Goal: Information Seeking & Learning: Learn about a topic

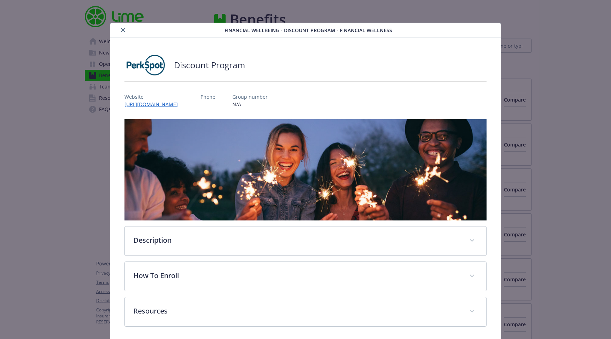
scroll to position [3, 0]
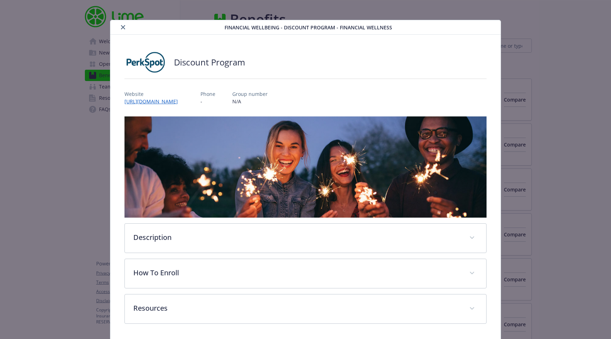
click at [122, 28] on icon "close" at bounding box center [123, 27] width 4 height 4
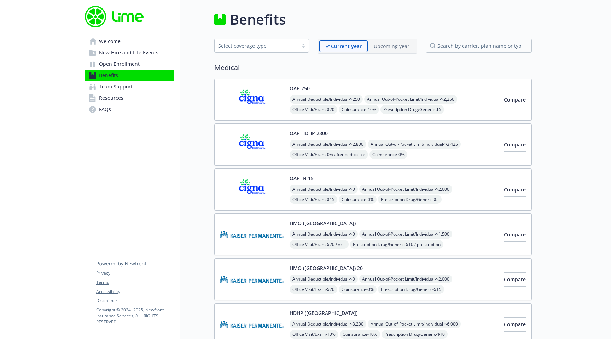
click at [290, 46] on div "Select coverage type" at bounding box center [256, 45] width 76 height 7
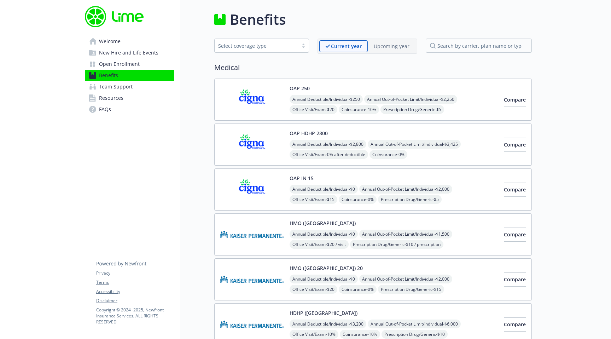
click at [389, 41] on div "Upcoming year" at bounding box center [391, 46] width 48 height 12
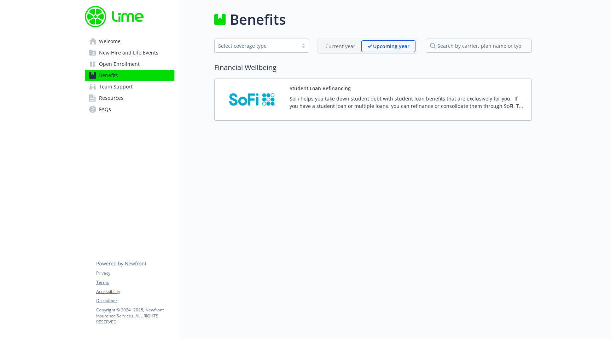
click at [349, 43] on p "Current year" at bounding box center [340, 45] width 30 height 7
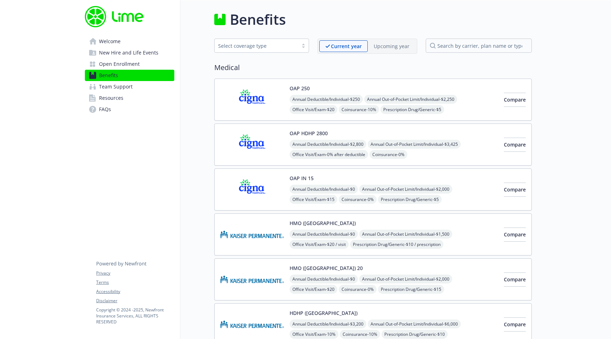
click at [150, 41] on link "Welcome" at bounding box center [129, 41] width 89 height 11
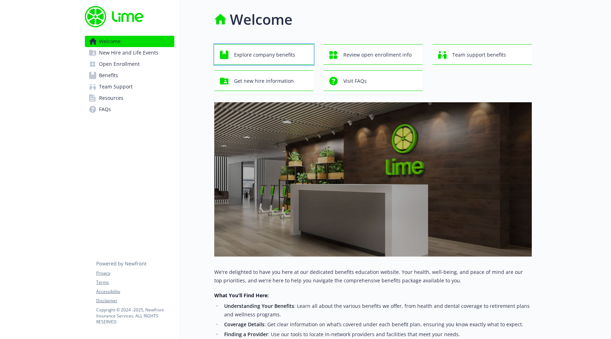
click at [283, 55] on span "Explore company benefits" at bounding box center [264, 54] width 61 height 13
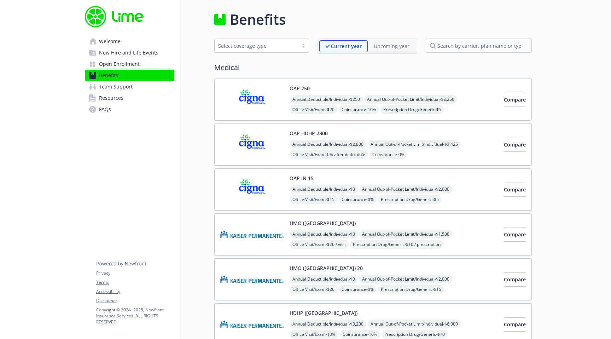
click at [118, 39] on span "Welcome" at bounding box center [110, 41] width 22 height 11
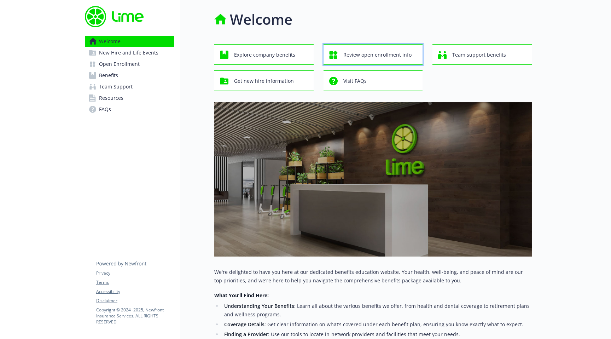
click at [388, 54] on span "Review open enrollment info" at bounding box center [377, 54] width 68 height 13
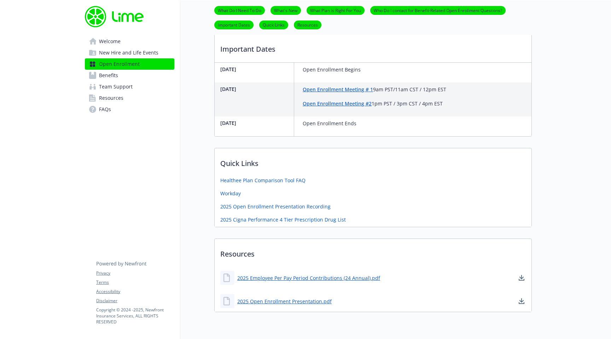
scroll to position [364, 0]
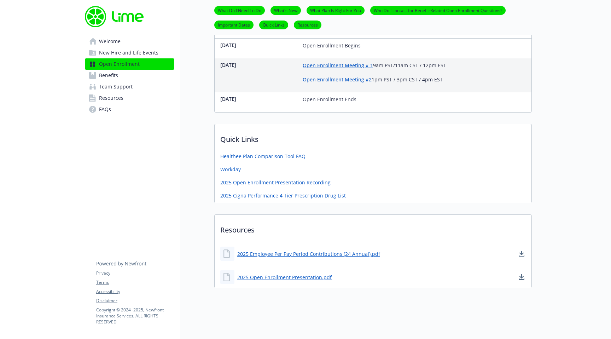
click at [144, 77] on link "Benefits" at bounding box center [129, 75] width 89 height 11
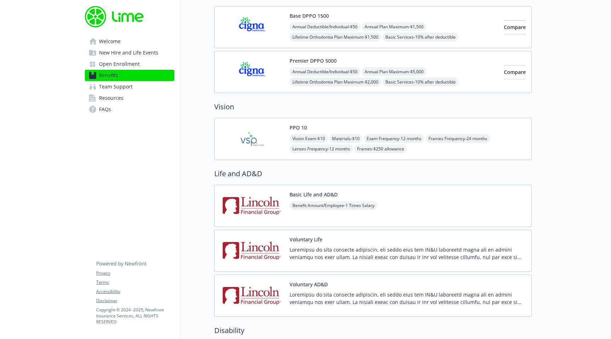
click at [147, 69] on link "Open Enrollment" at bounding box center [129, 63] width 89 height 11
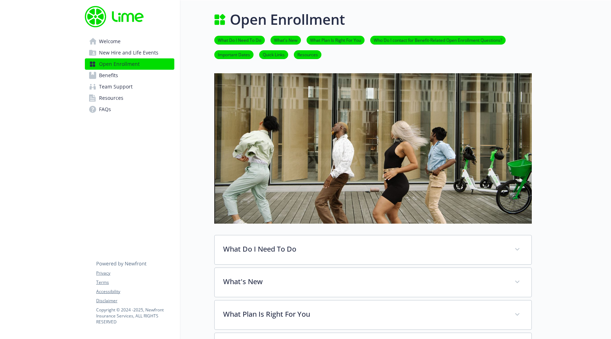
click at [132, 80] on link "Benefits" at bounding box center [129, 75] width 89 height 11
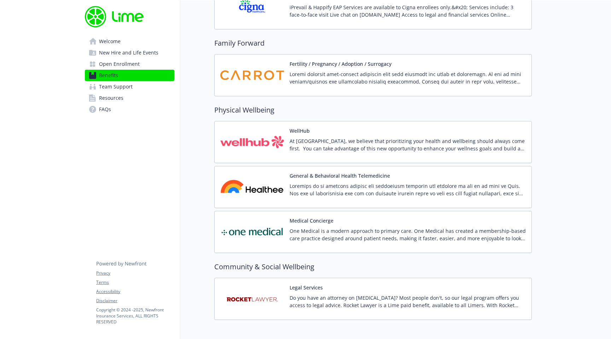
scroll to position [1510, 0]
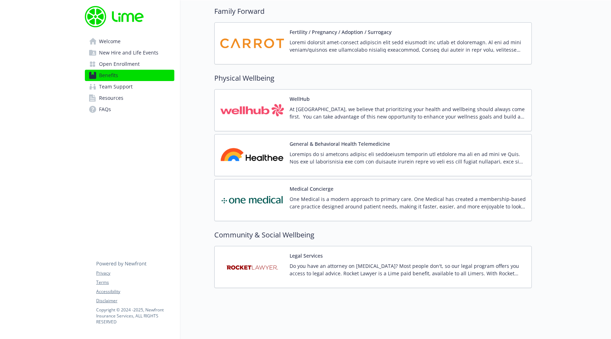
click at [147, 99] on link "Resources" at bounding box center [129, 97] width 89 height 11
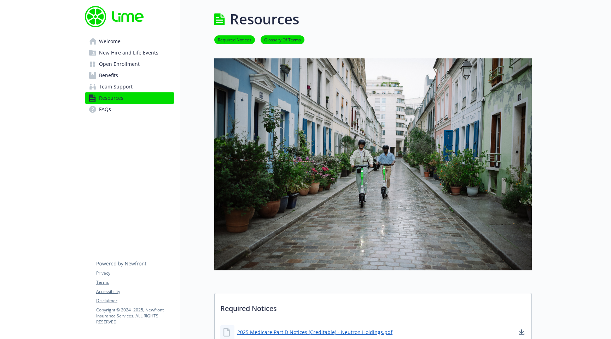
scroll to position [1295, 0]
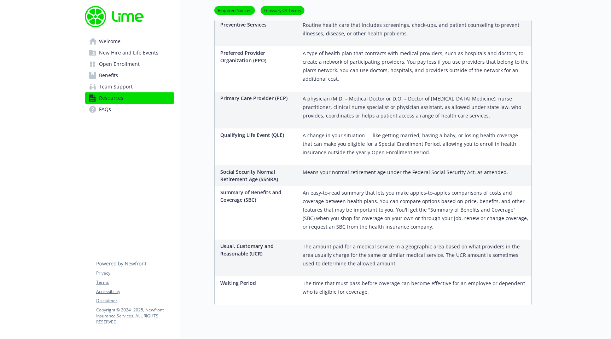
click at [154, 86] on link "Team Support" at bounding box center [129, 86] width 89 height 11
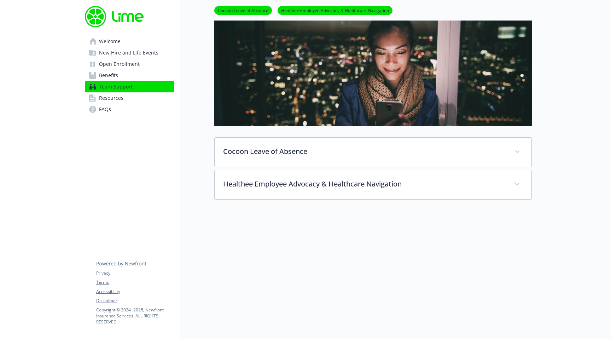
click at [154, 73] on link "Benefits" at bounding box center [129, 75] width 89 height 11
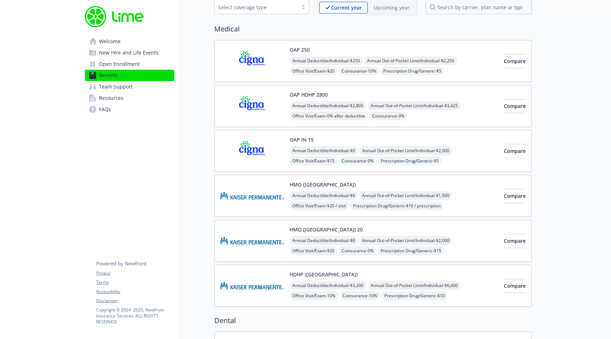
click at [144, 59] on link "Open Enrollment" at bounding box center [129, 63] width 89 height 11
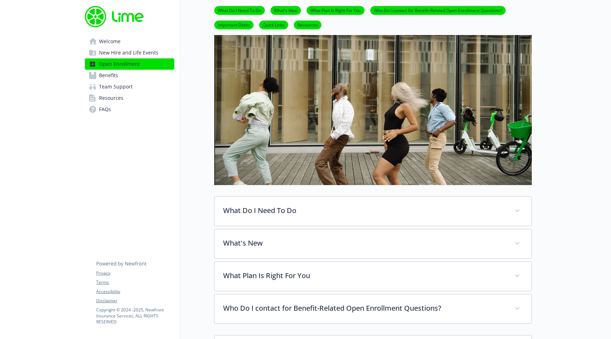
click at [147, 51] on span "New Hire and Life Events" at bounding box center [128, 52] width 59 height 11
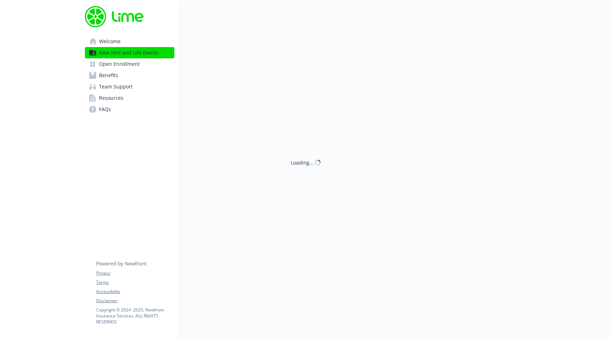
scroll to position [39, 0]
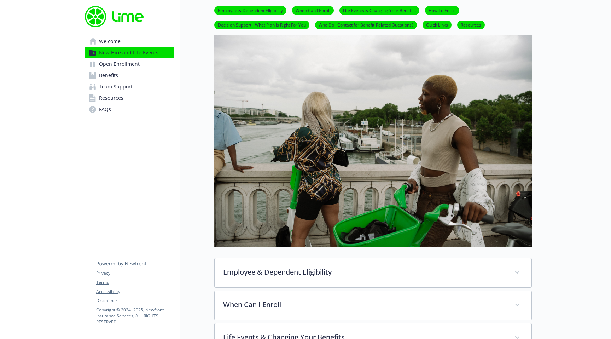
click at [147, 41] on link "Welcome" at bounding box center [129, 41] width 89 height 11
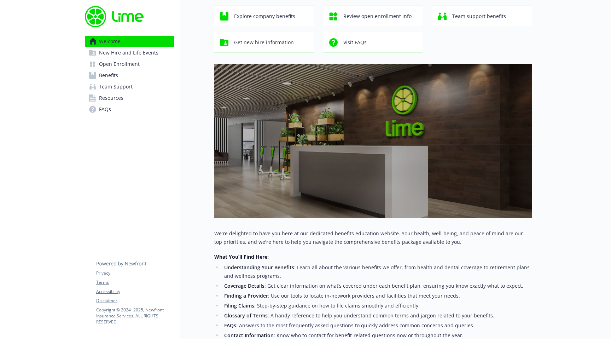
click at [155, 55] on span "New Hire and Life Events" at bounding box center [128, 52] width 59 height 11
